Goal: Task Accomplishment & Management: Manage account settings

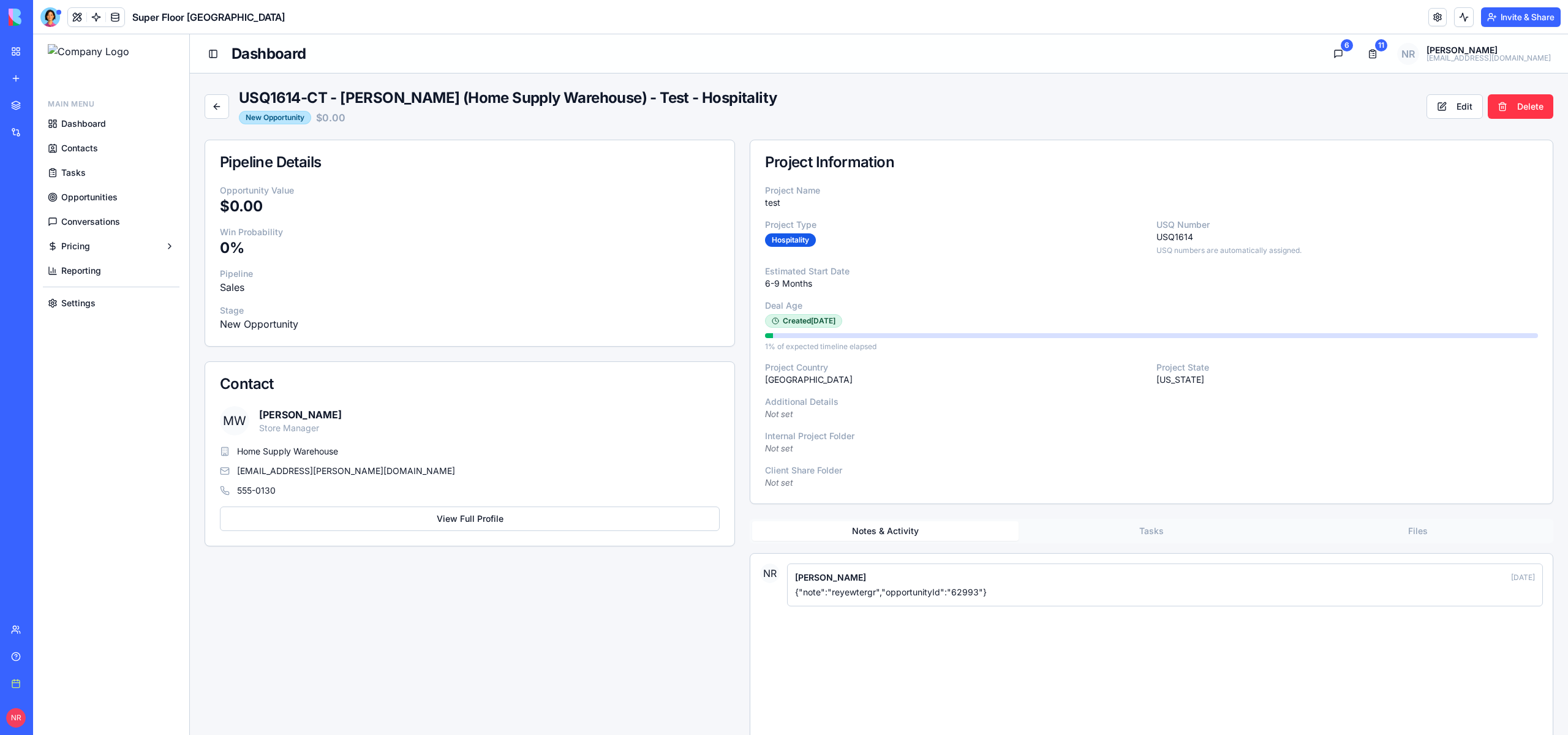
click at [78, 167] on span "Tasks" at bounding box center [73, 172] width 25 height 12
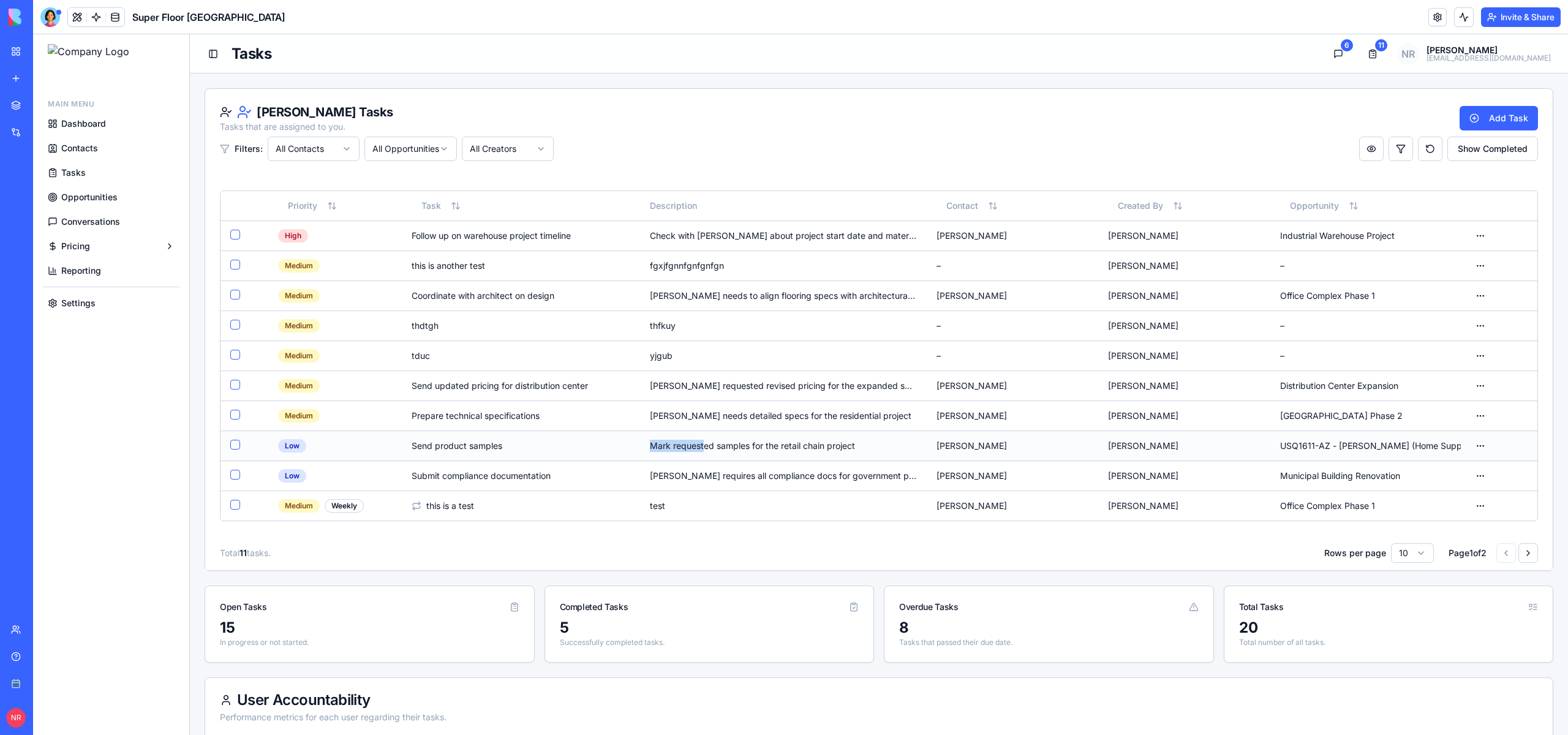
drag, startPoint x: 700, startPoint y: 446, endPoint x: 617, endPoint y: 444, distance: 83.0
click at [617, 444] on tr "low Send product samples [PERSON_NAME] requested samples for the retail chain p…" at bounding box center [879, 445] width 1317 height 30
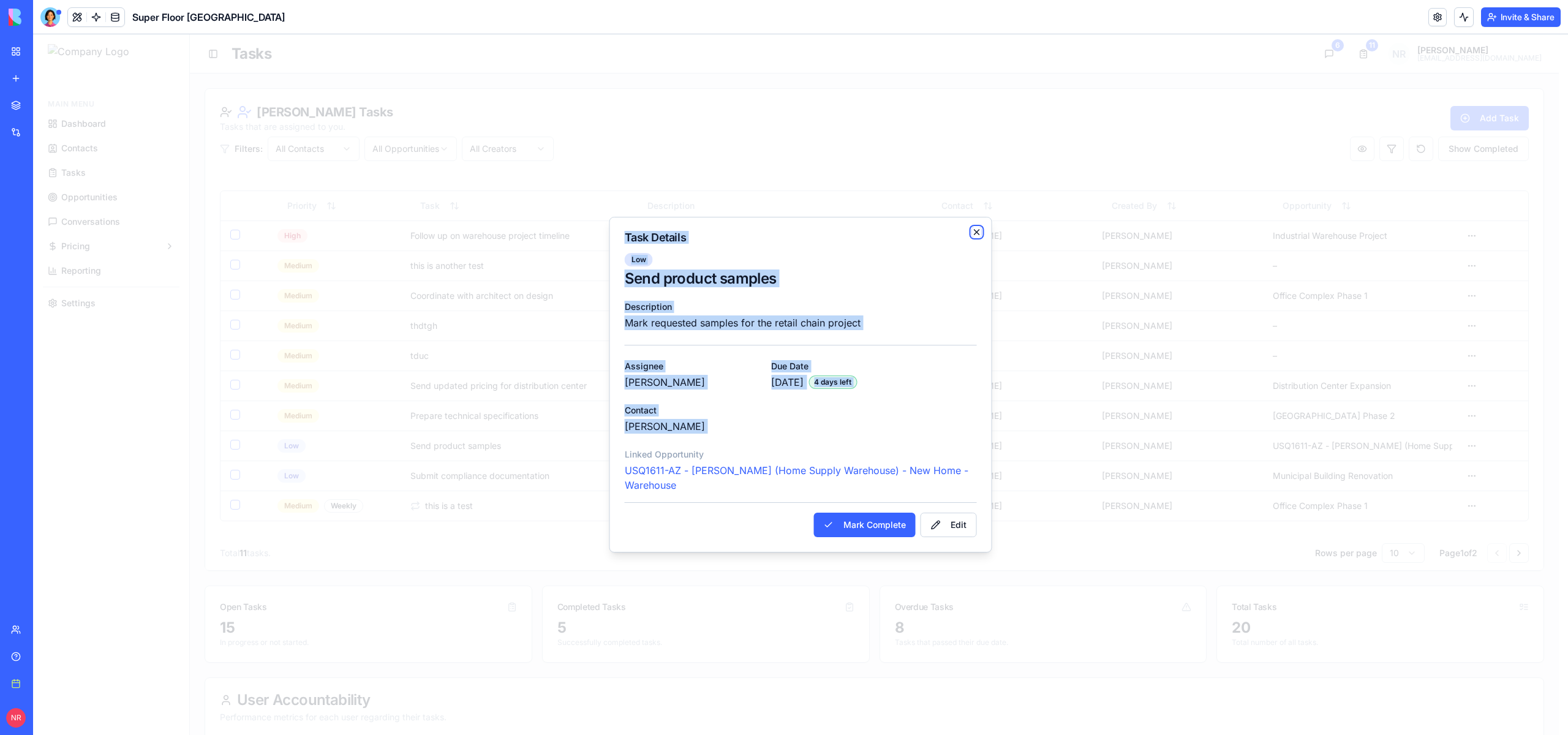
click at [977, 231] on icon "button" at bounding box center [977, 232] width 10 height 10
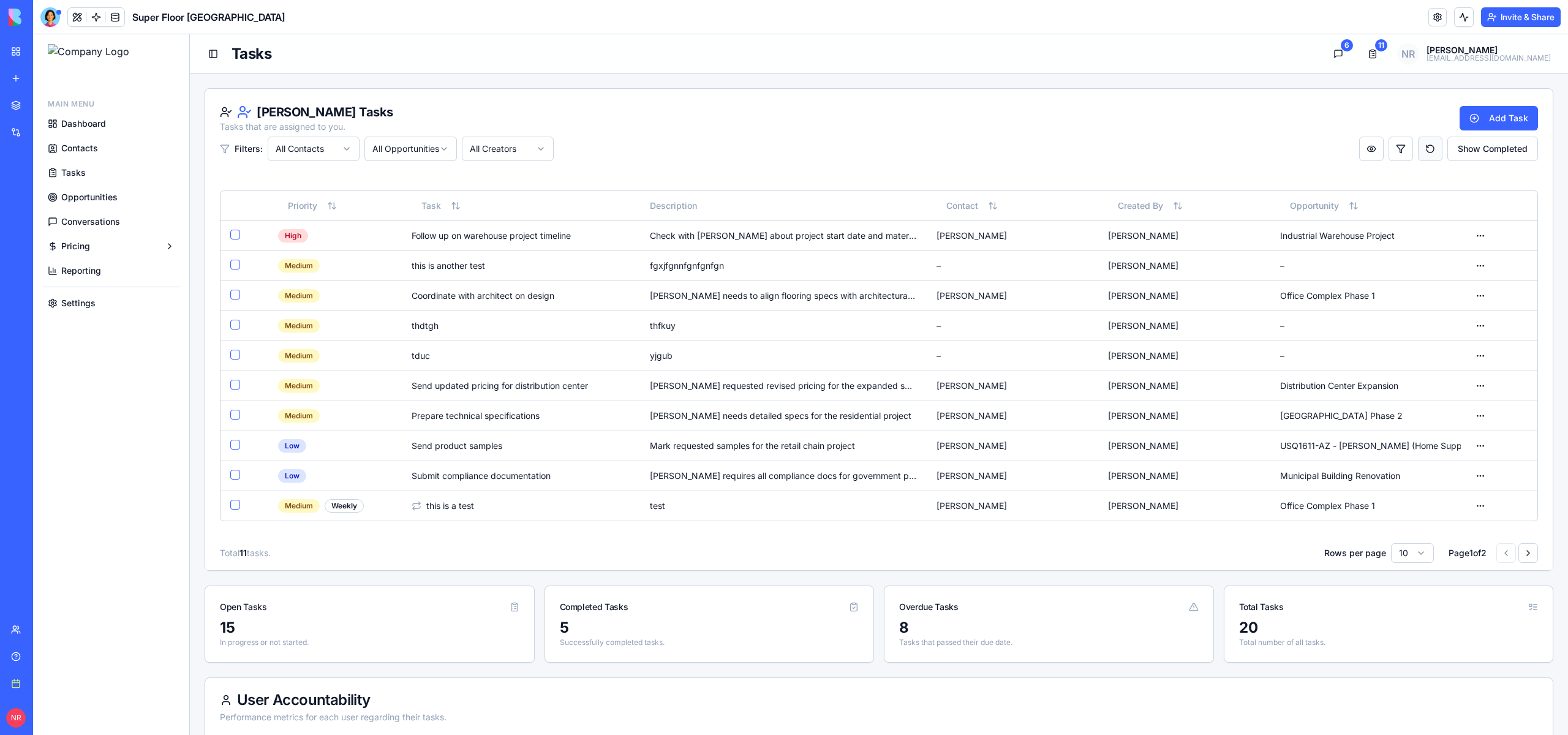
click at [1418, 146] on button "Reset view to defaults" at bounding box center [1430, 148] width 25 height 25
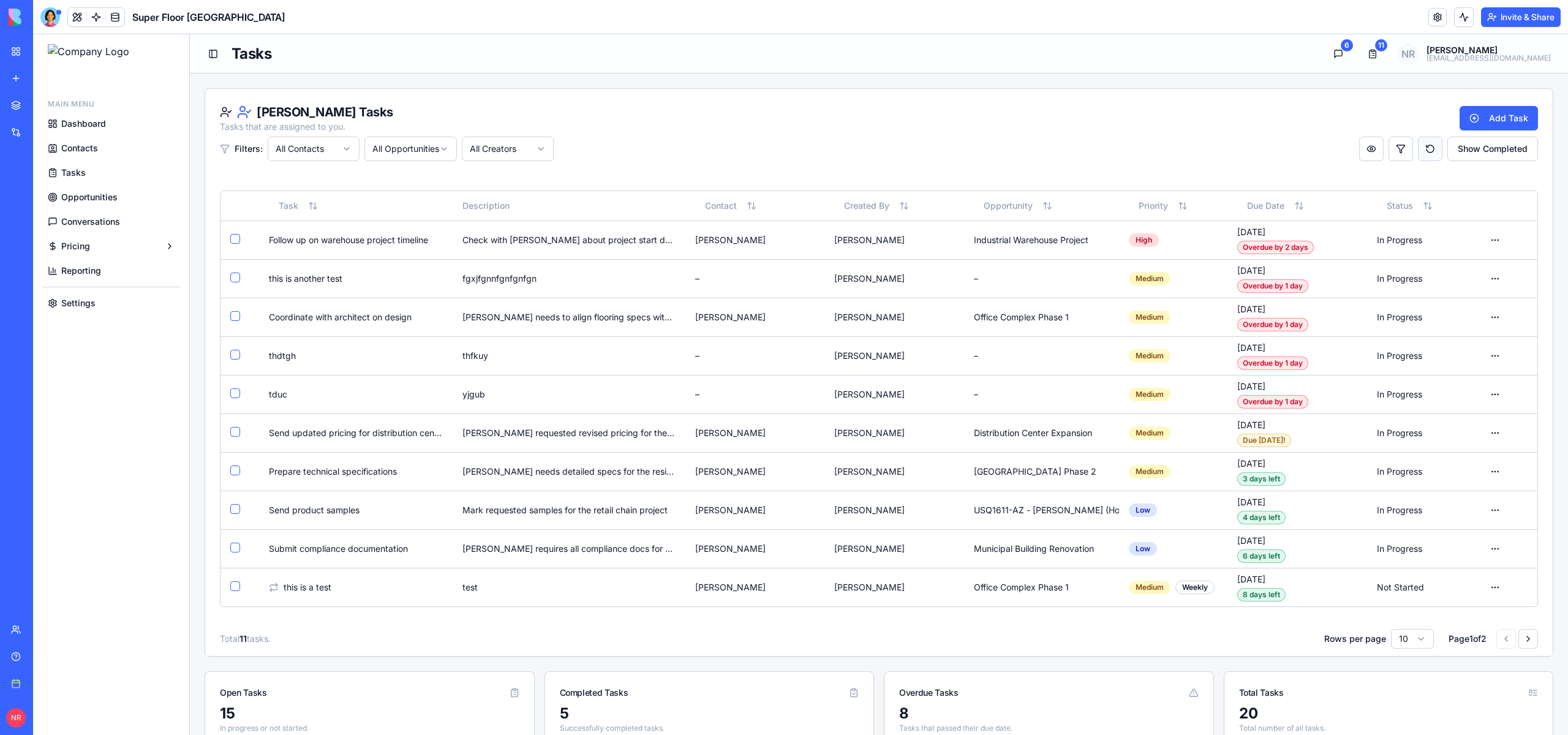
click at [1419, 146] on button "Reset view to defaults" at bounding box center [1430, 148] width 25 height 25
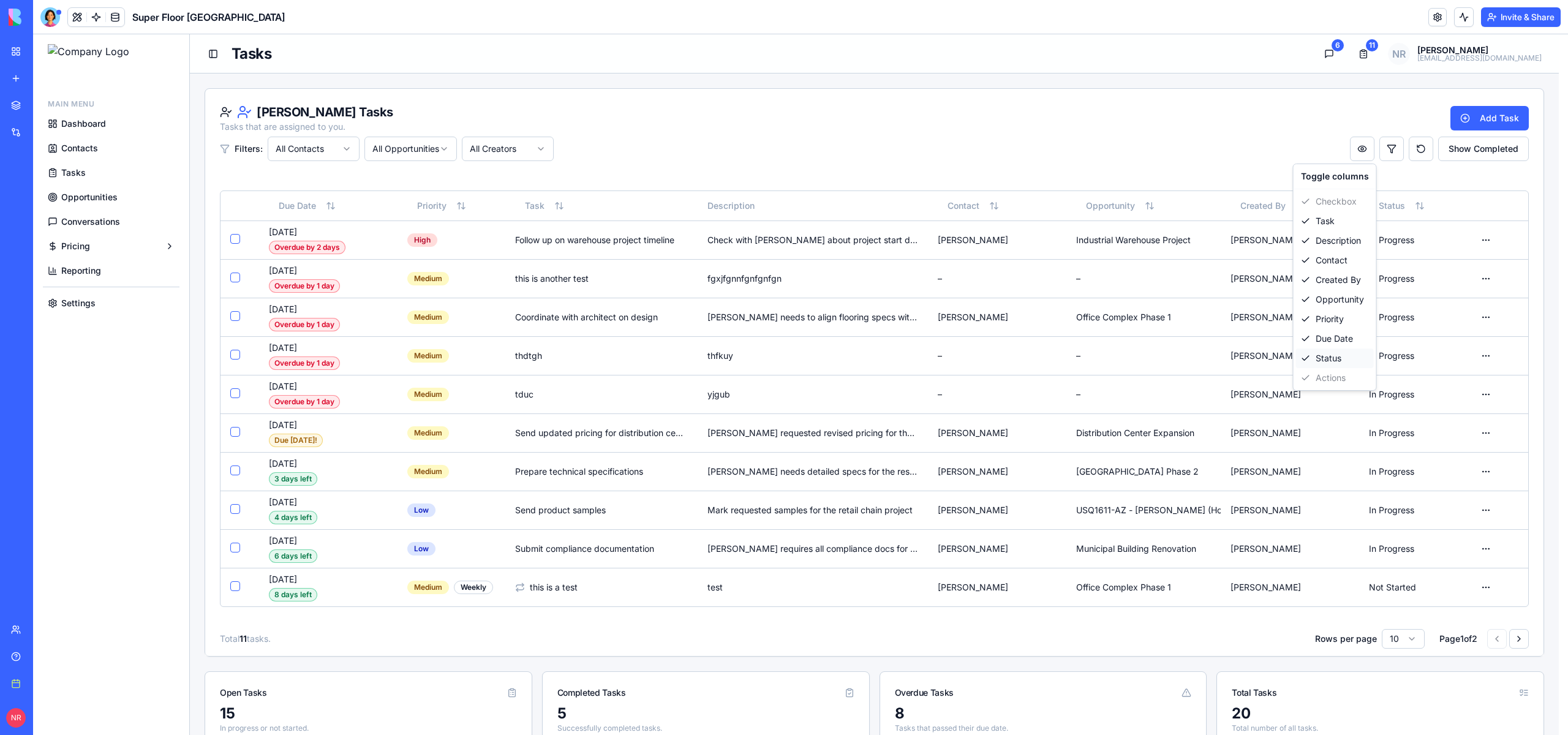
click at [1333, 356] on div "Status" at bounding box center [1335, 358] width 78 height 19
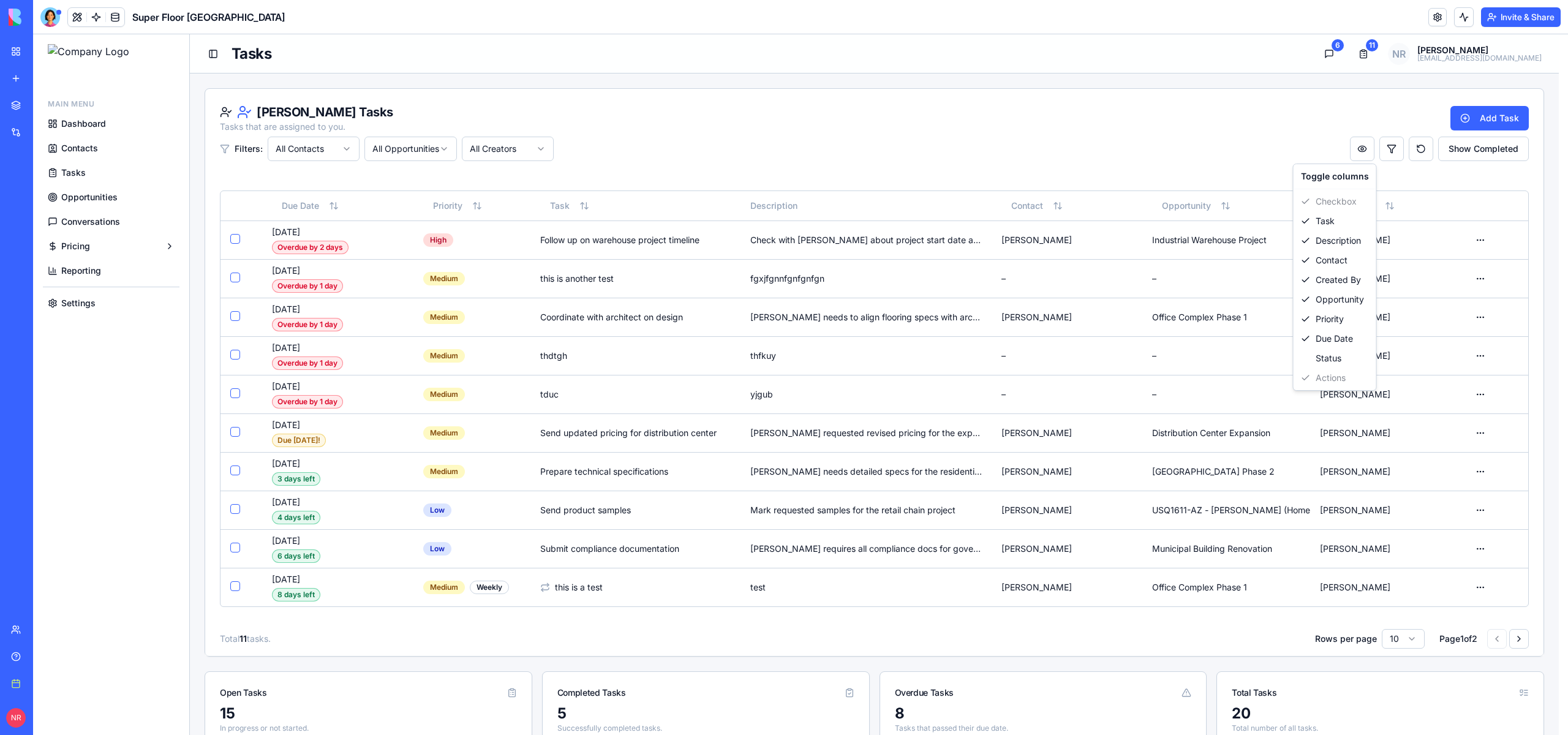
click at [1194, 135] on div "[PERSON_NAME] Tasks Tasks that are assigned to you. Add Task Filters: All Conta…" at bounding box center [874, 132] width 1338 height 87
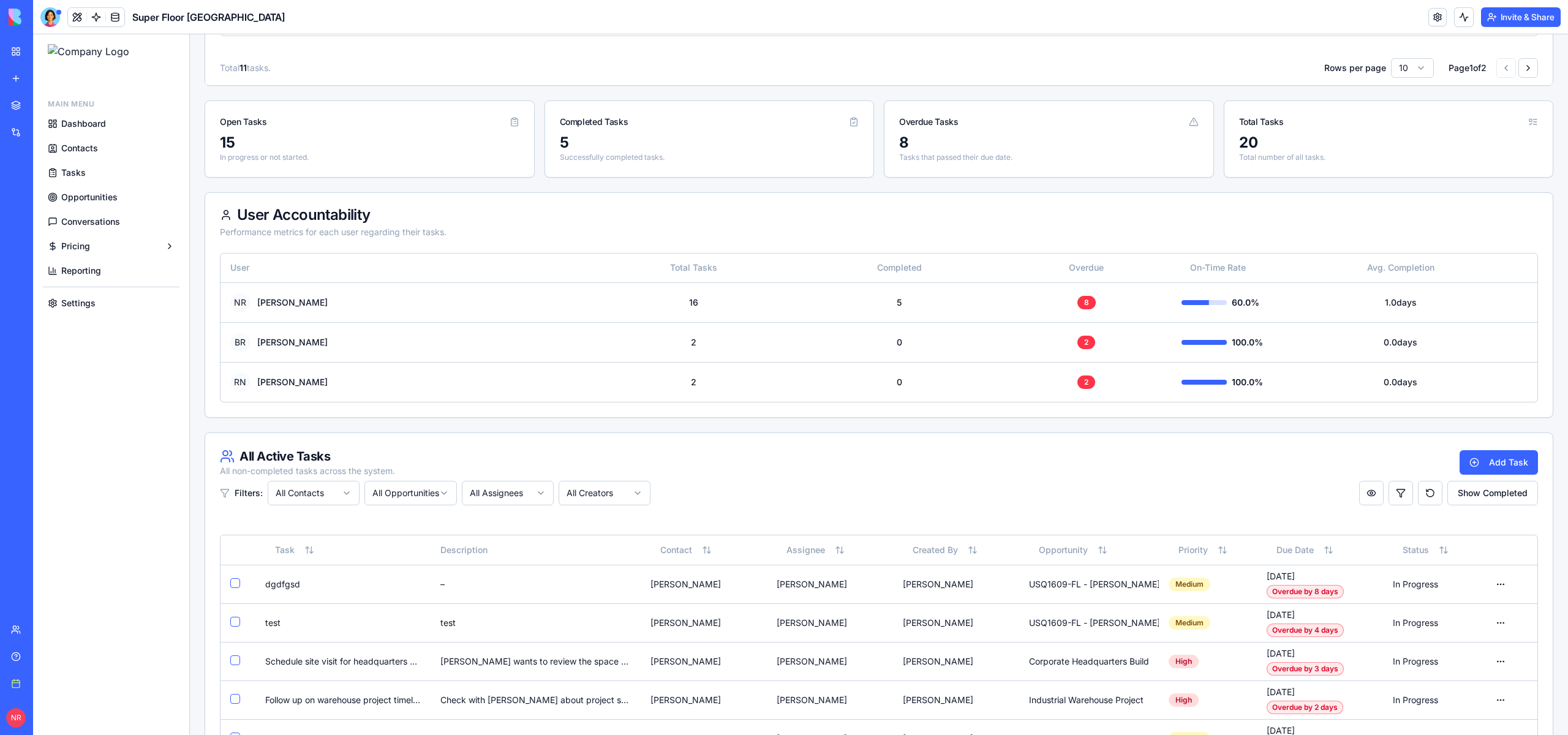
scroll to position [814, 0]
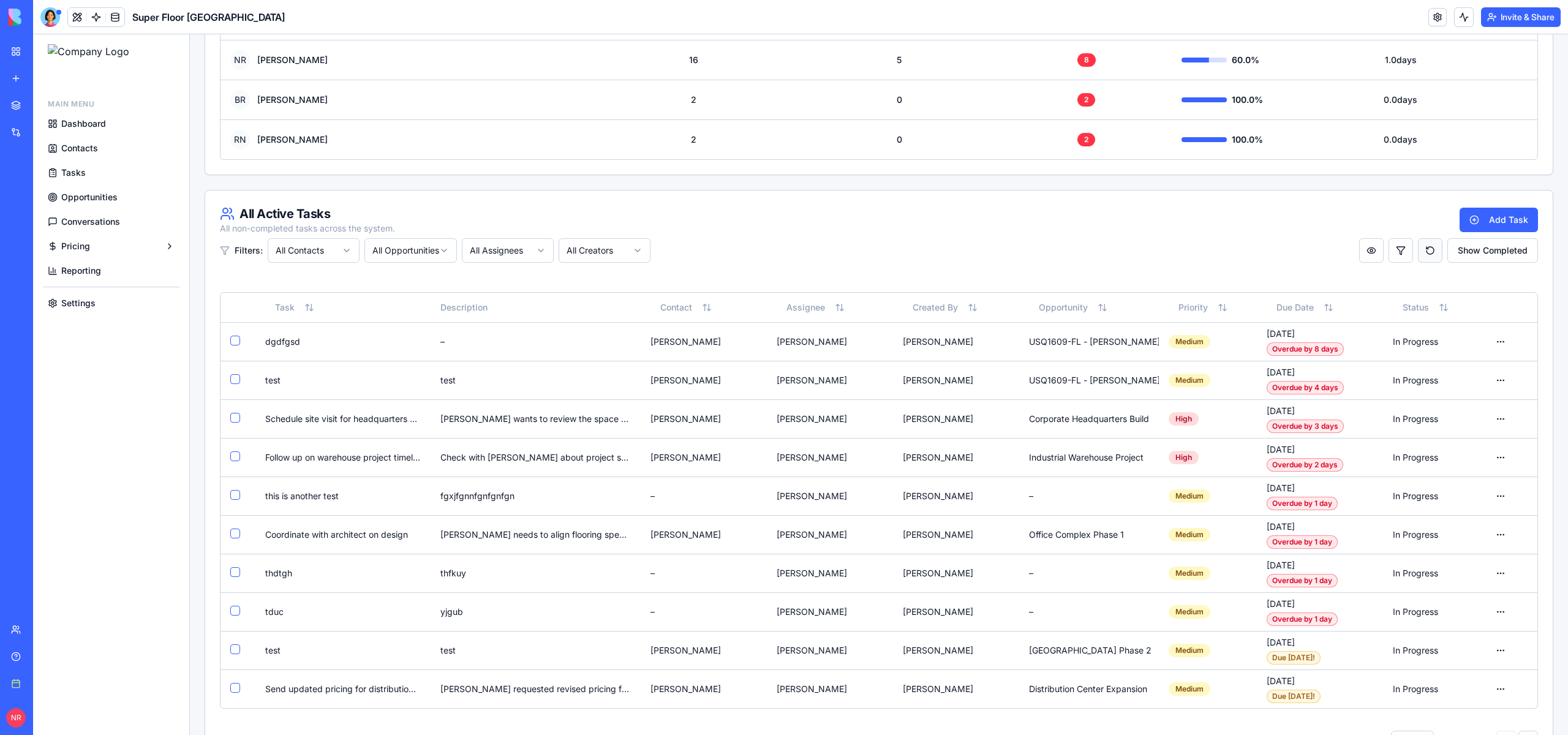
click at [1420, 252] on button "Reset view to defaults" at bounding box center [1430, 250] width 25 height 25
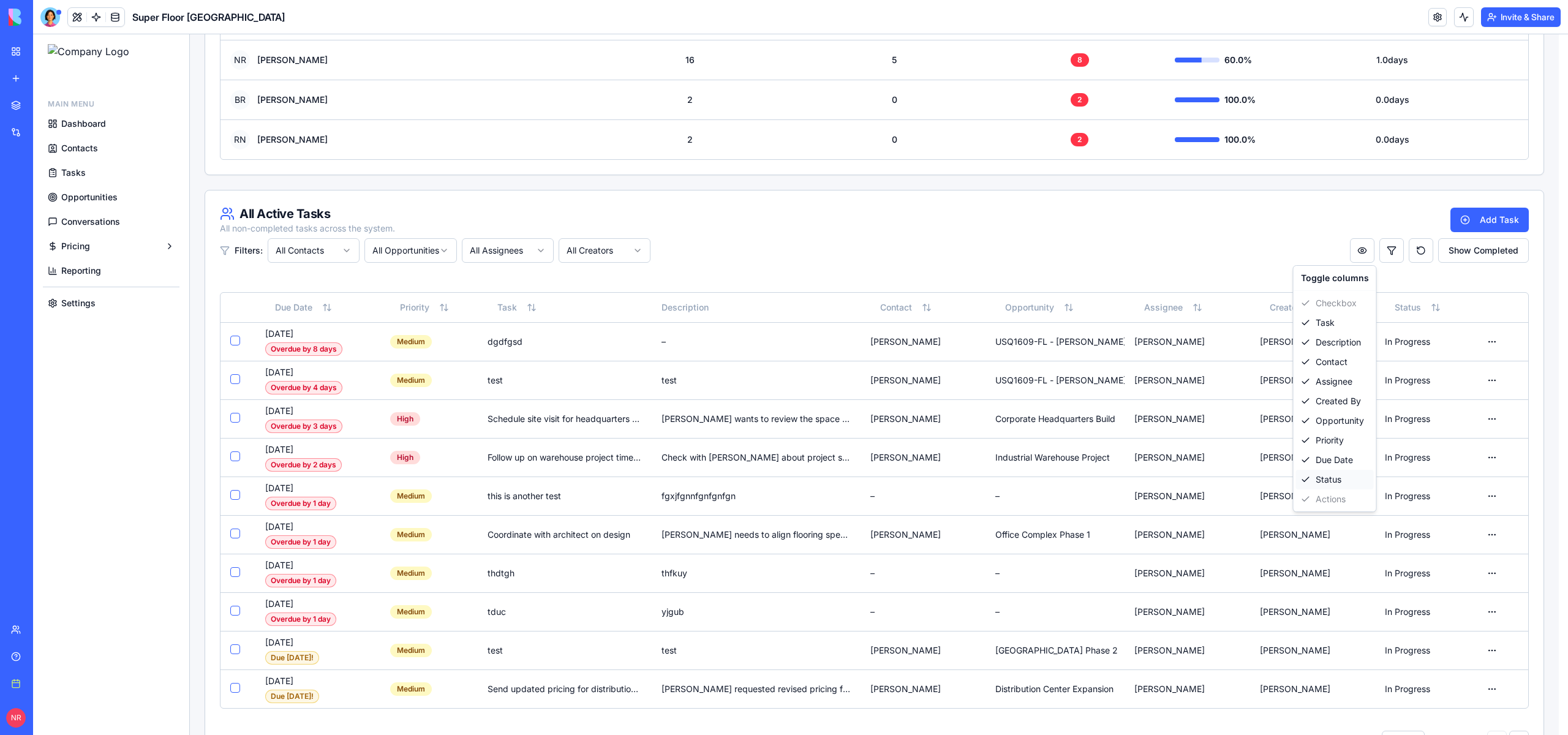
click at [1338, 479] on div "Status" at bounding box center [1335, 479] width 78 height 19
click at [1256, 229] on div "All Active Tasks All non-completed tasks across the system. Add Task" at bounding box center [874, 220] width 1309 height 29
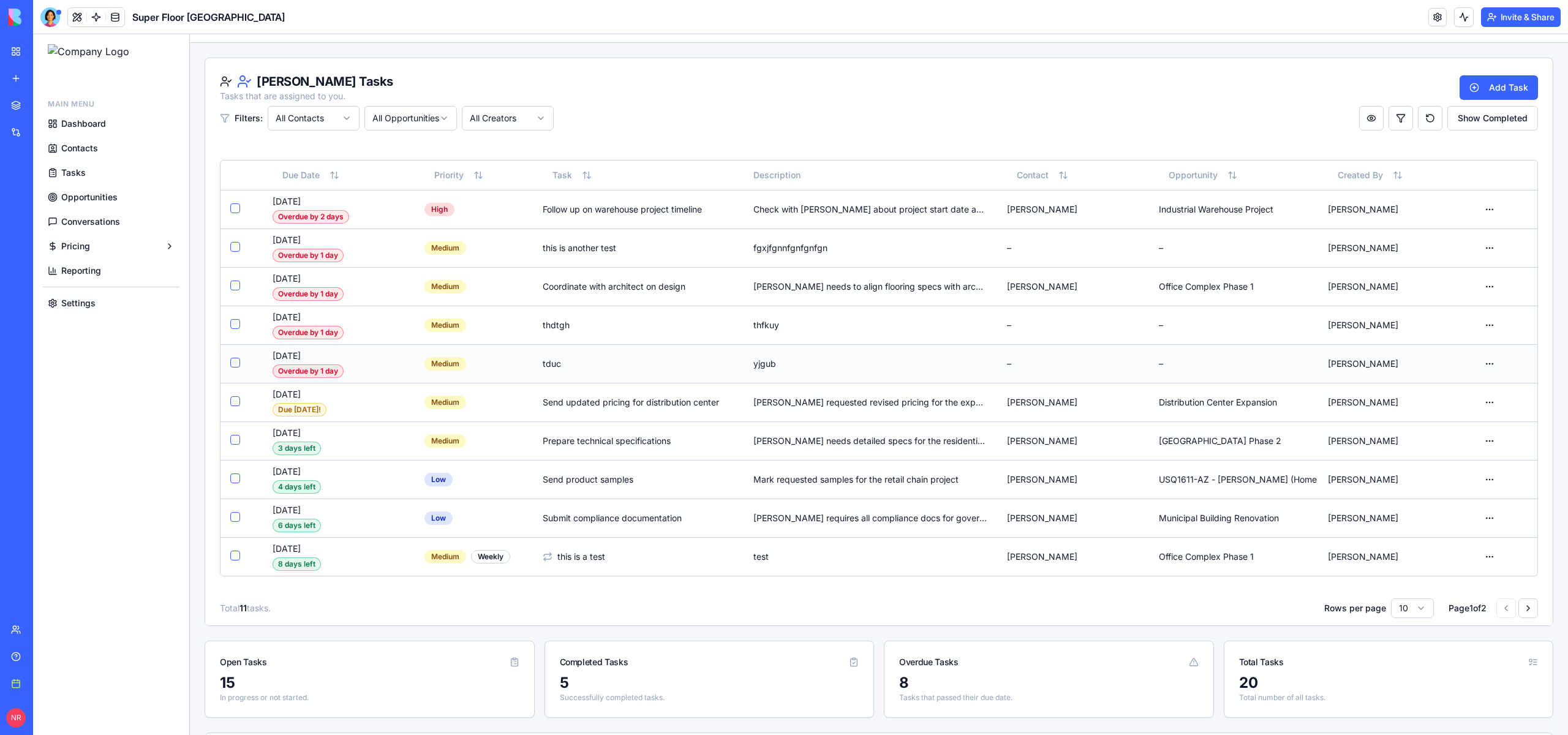
scroll to position [31, 0]
